Goal: Task Accomplishment & Management: Manage account settings

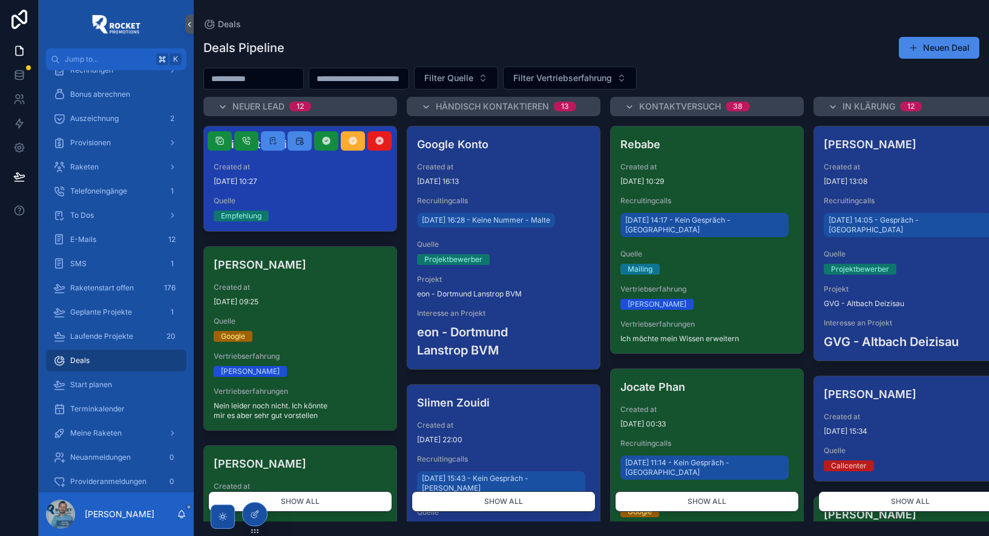
click at [300, 168] on span "Created at" at bounding box center [300, 167] width 173 height 10
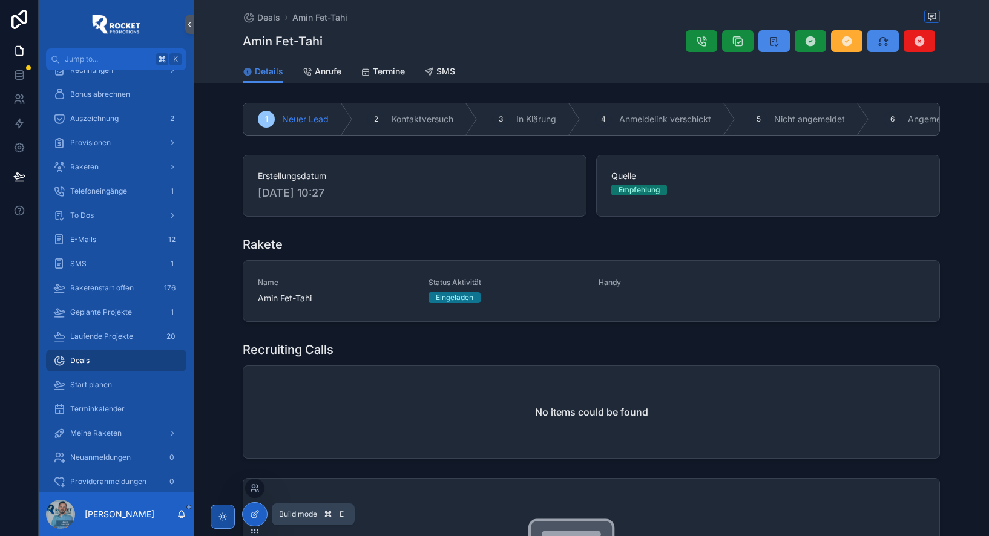
click at [252, 513] on icon at bounding box center [255, 514] width 10 height 10
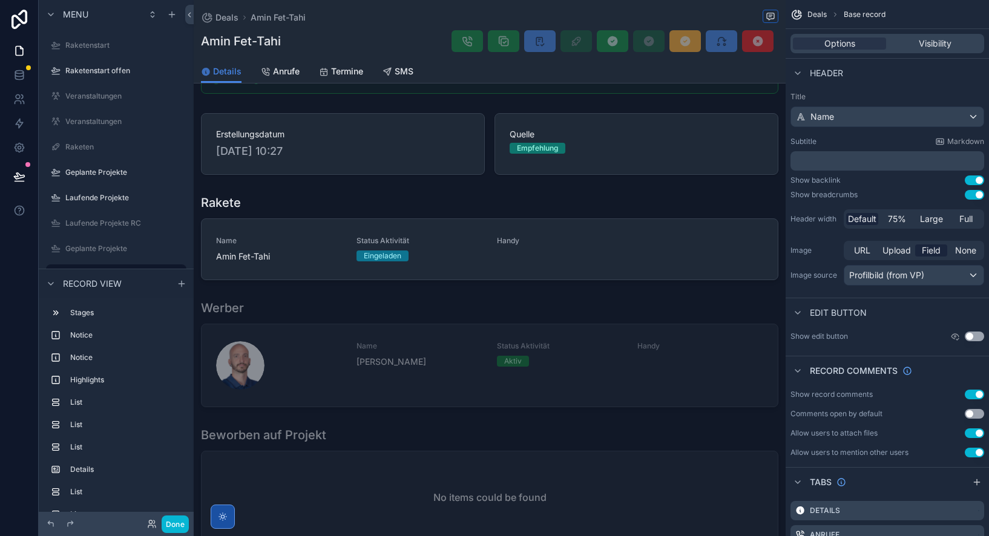
scroll to position [147, 0]
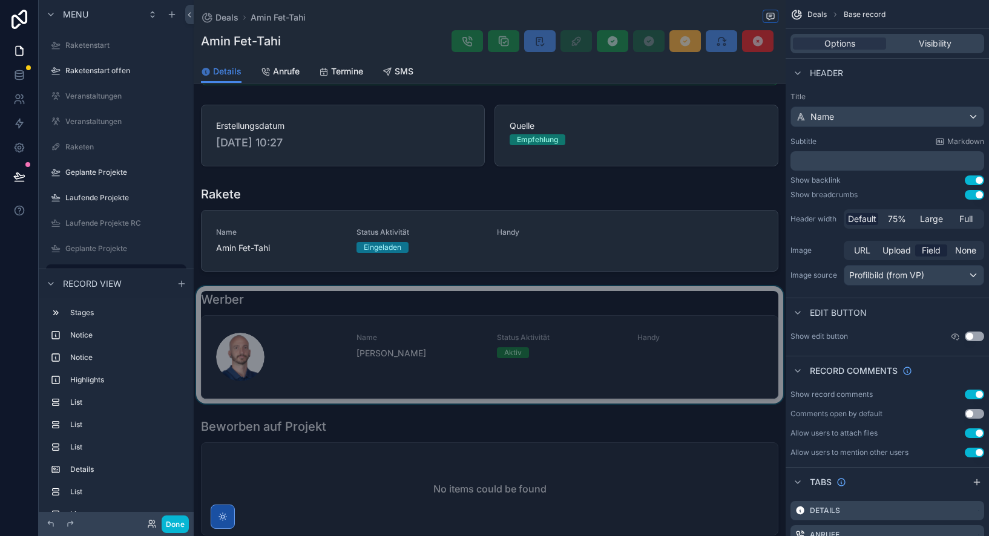
click at [361, 300] on div "scrollable content" at bounding box center [490, 344] width 592 height 117
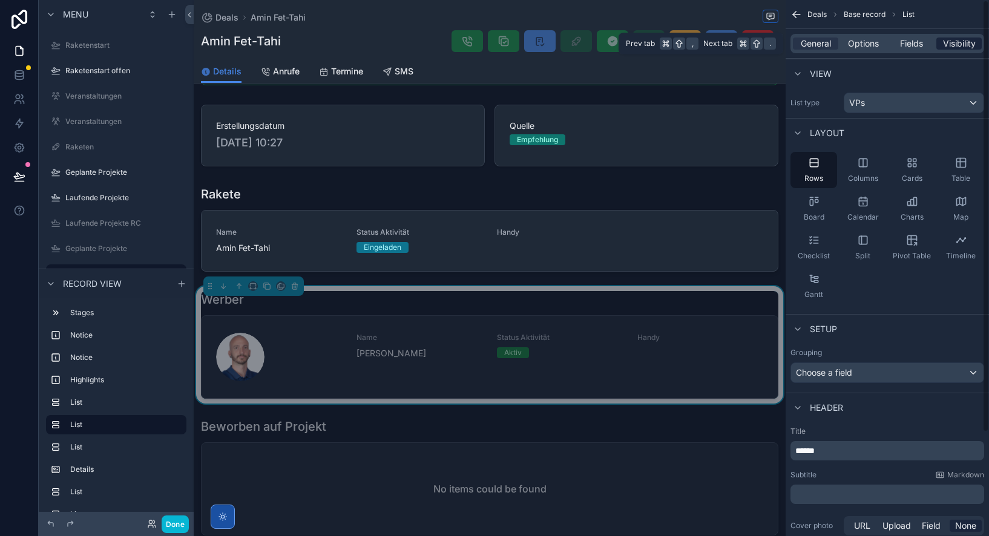
click at [946, 41] on span "Visibility" at bounding box center [959, 44] width 33 height 12
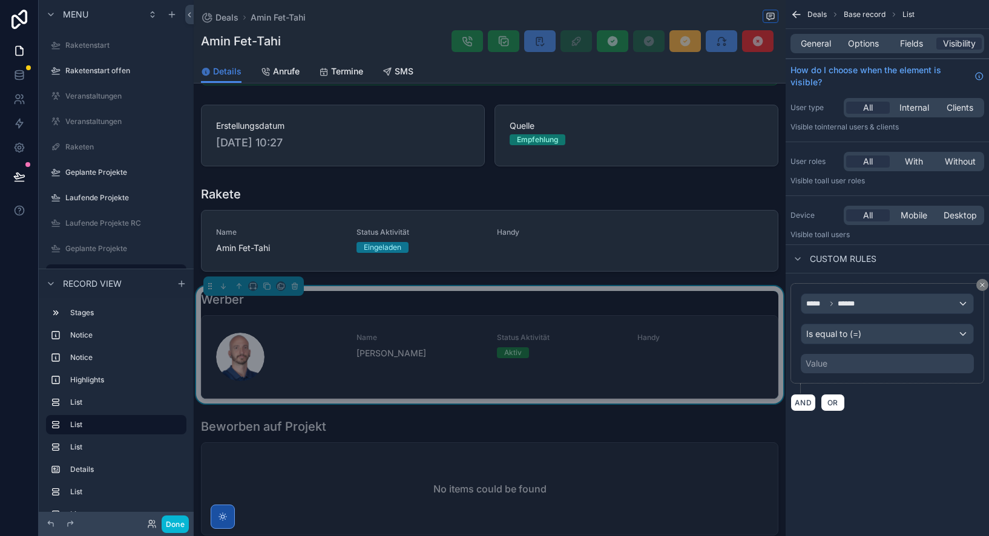
click at [831, 365] on div "Value" at bounding box center [886, 363] width 173 height 19
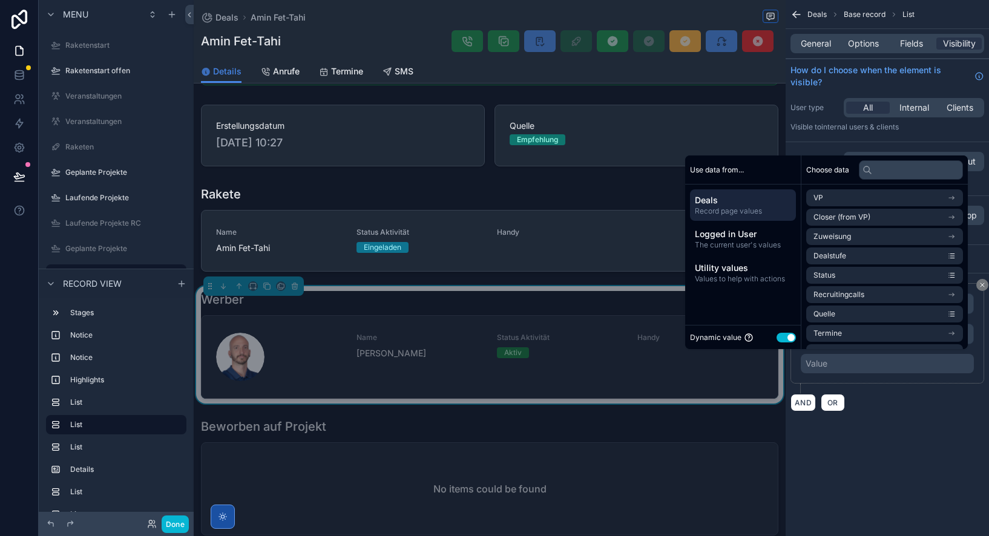
click at [782, 338] on button "Use setting" at bounding box center [785, 338] width 19 height 10
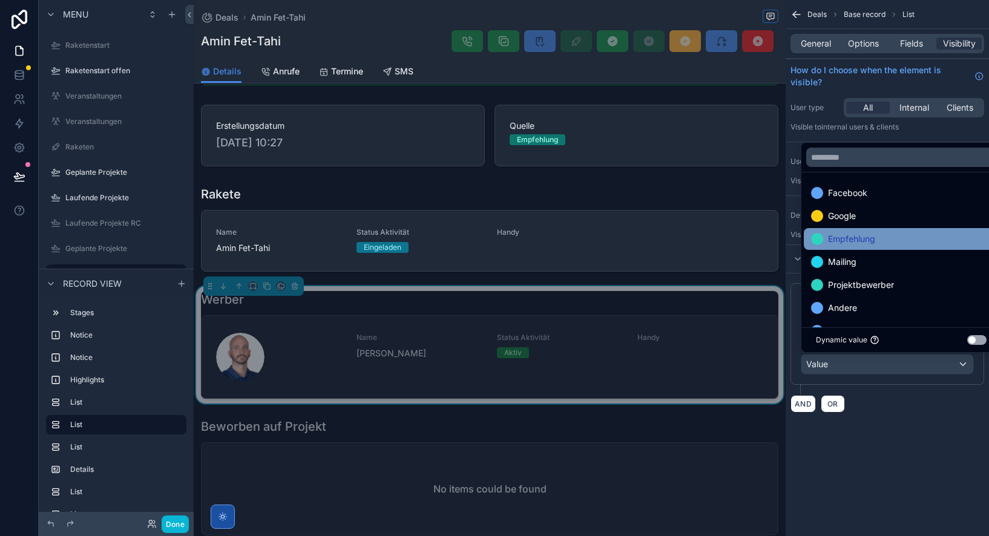
click at [891, 236] on div "Empfehlung" at bounding box center [901, 239] width 180 height 15
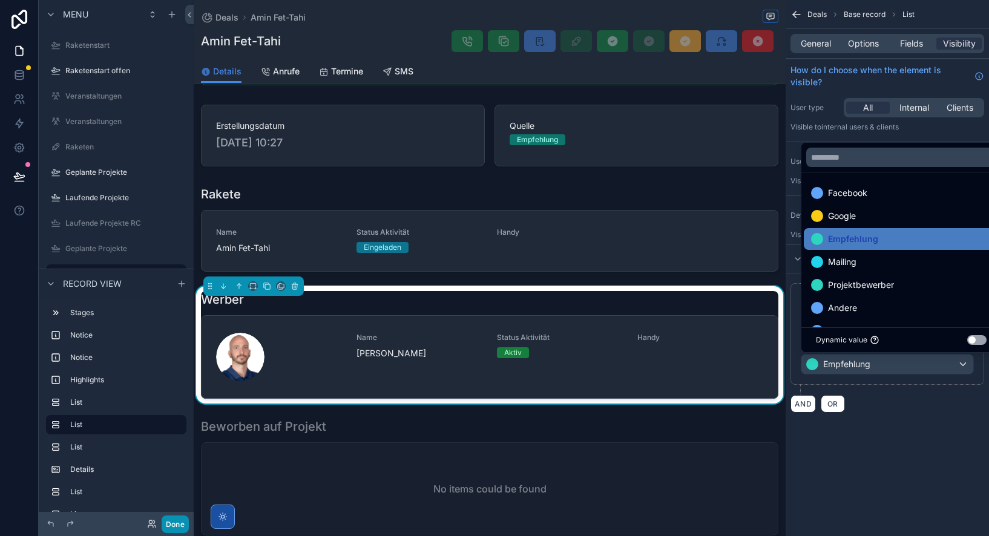
drag, startPoint x: 170, startPoint y: 521, endPoint x: 183, endPoint y: 523, distance: 13.4
click at [170, 521] on button "Done" at bounding box center [175, 524] width 27 height 18
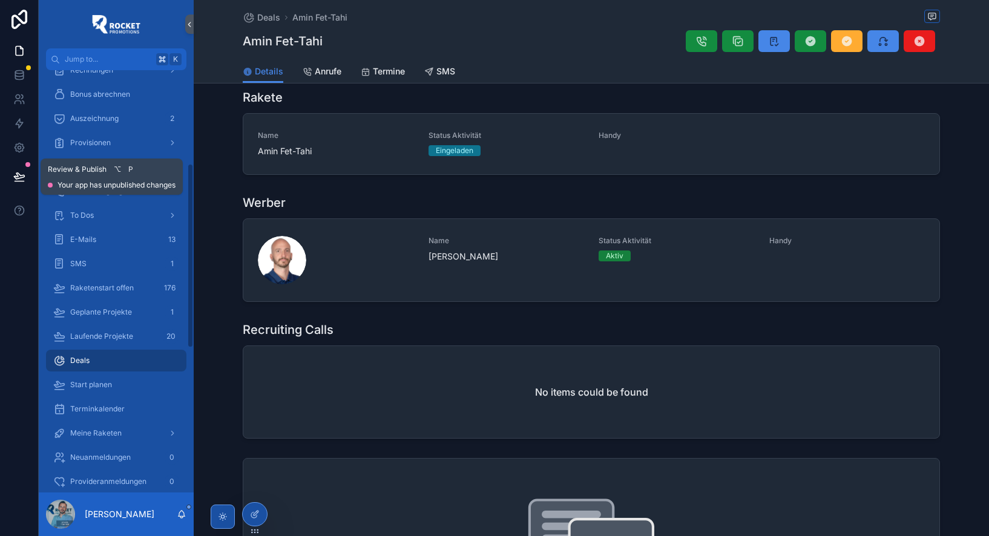
click at [17, 171] on icon at bounding box center [19, 177] width 12 height 12
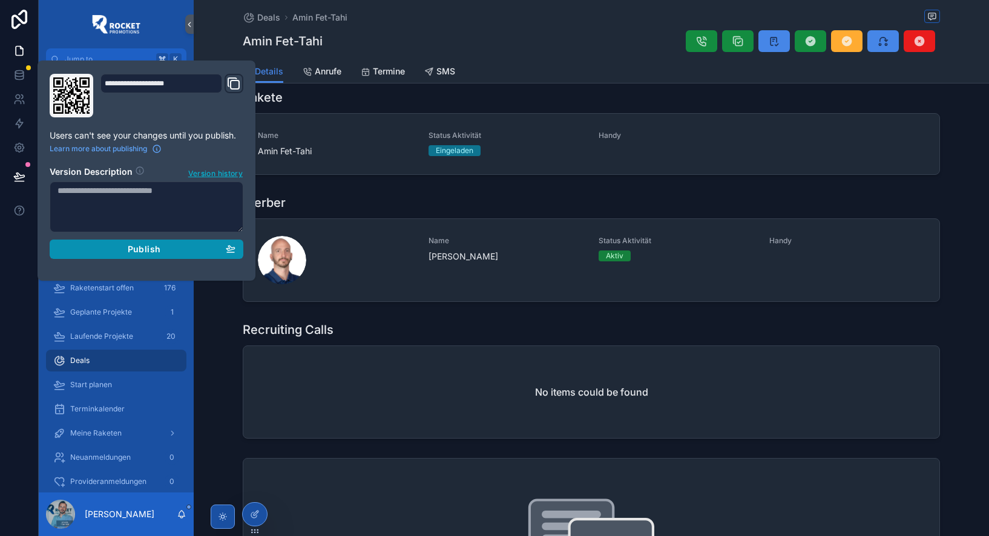
click at [212, 247] on div "Publish" at bounding box center [146, 249] width 178 height 11
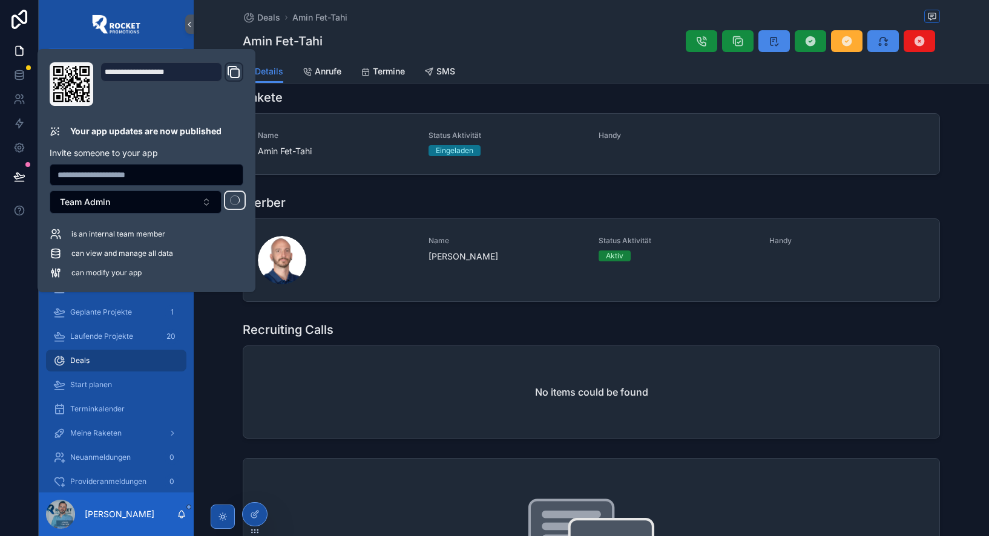
click at [221, 356] on div "Recruiting Calls No items could be found" at bounding box center [591, 379] width 795 height 127
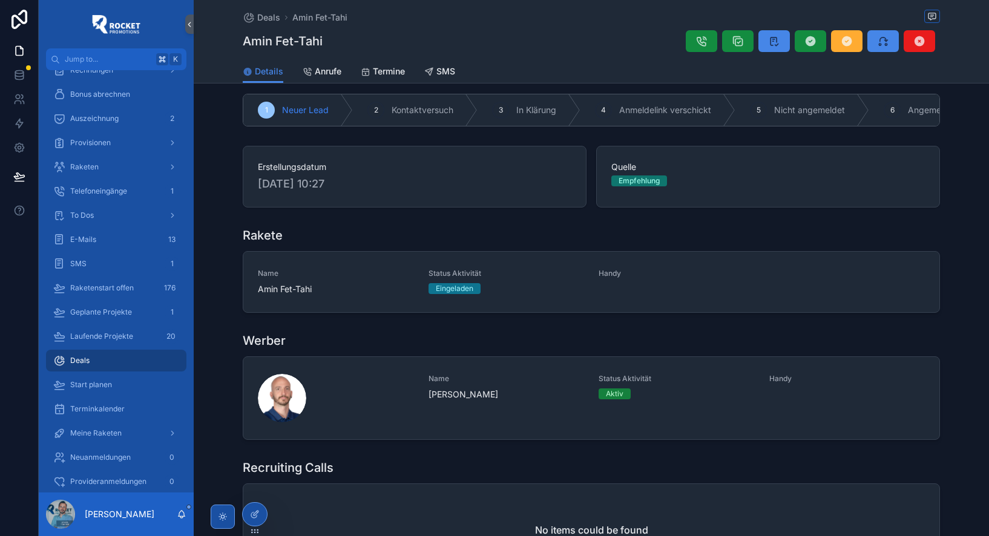
scroll to position [8, 0]
click at [264, 17] on span "Deals" at bounding box center [268, 17] width 23 height 12
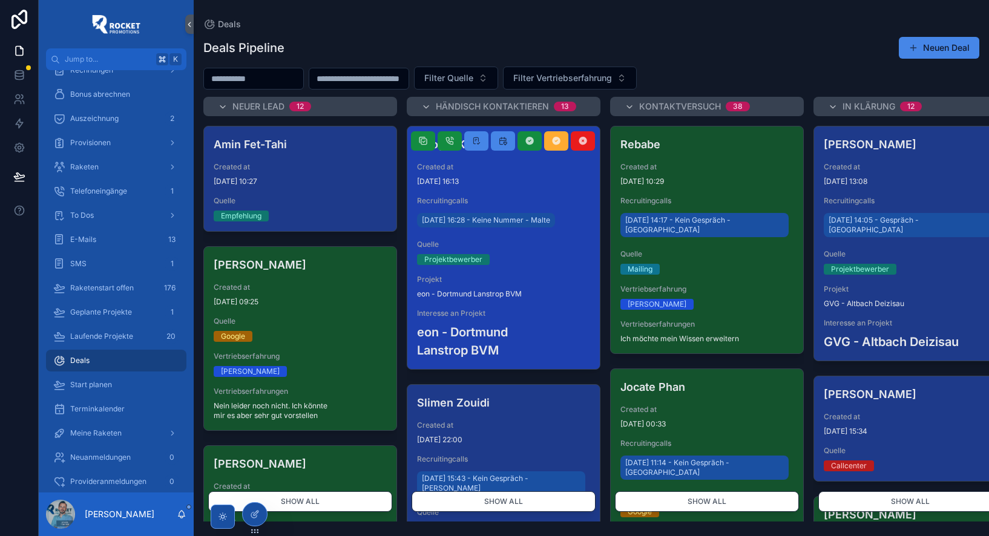
scroll to position [0, 10]
